Goal: Transaction & Acquisition: Purchase product/service

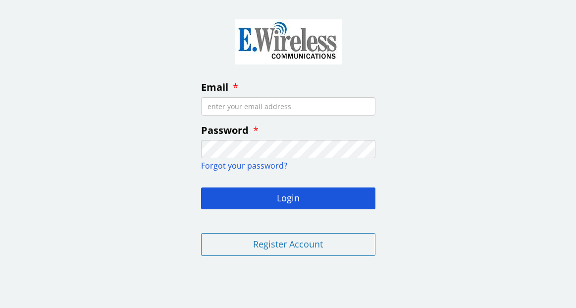
type input "g"
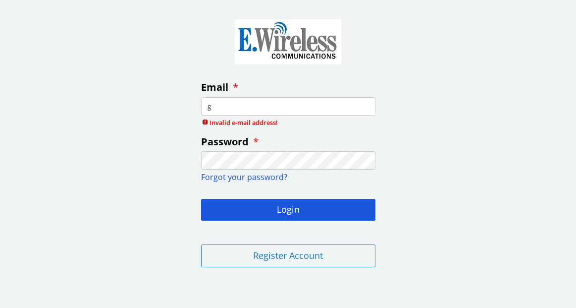
type input "[EMAIL_ADDRESS][DOMAIN_NAME]"
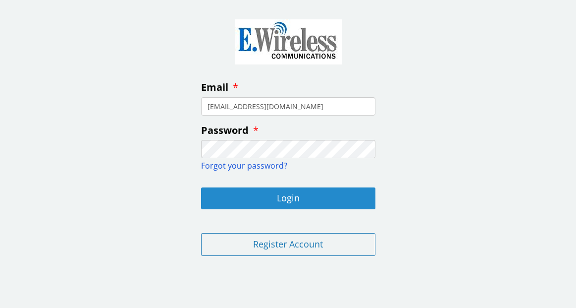
click at [295, 201] on button "Login" at bounding box center [288, 198] width 174 height 22
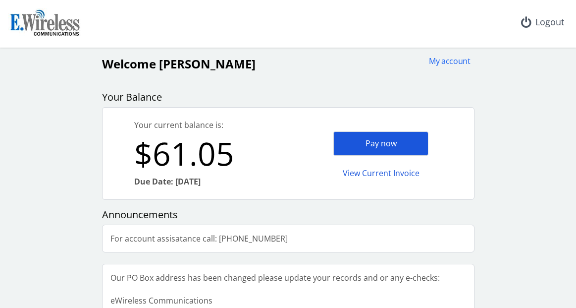
click at [384, 140] on div "Pay now" at bounding box center [381, 143] width 95 height 24
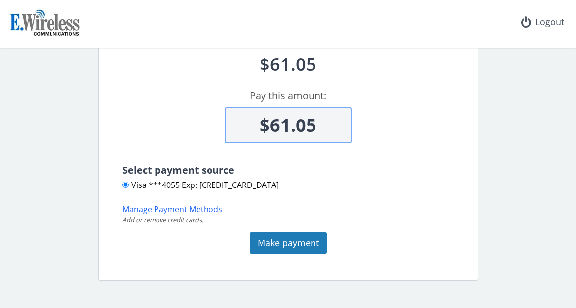
scroll to position [72, 0]
click at [284, 240] on button "Make payment" at bounding box center [288, 242] width 77 height 22
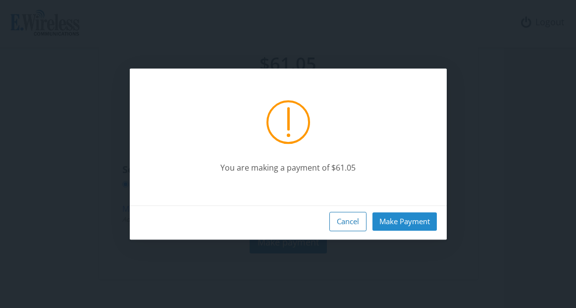
click at [402, 223] on button "Make Payment" at bounding box center [405, 221] width 64 height 18
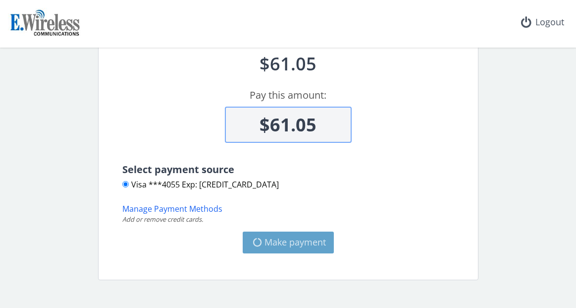
type input "$0"
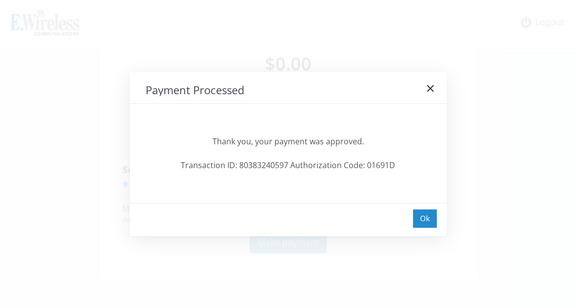
click at [427, 221] on div "Ok" at bounding box center [425, 218] width 24 height 18
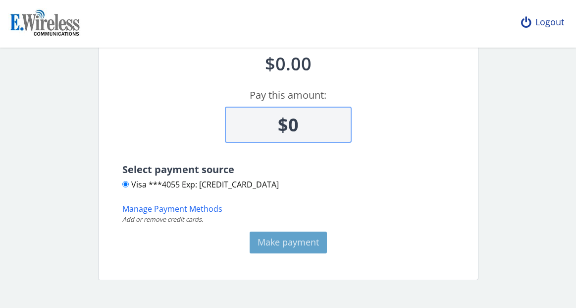
scroll to position [50, 0]
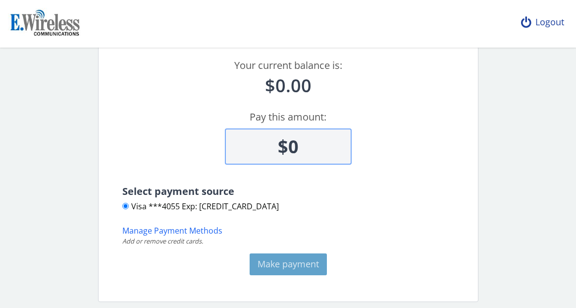
click at [546, 24] on div "Logout" at bounding box center [542, 22] width 59 height 45
